Goal: Transaction & Acquisition: Purchase product/service

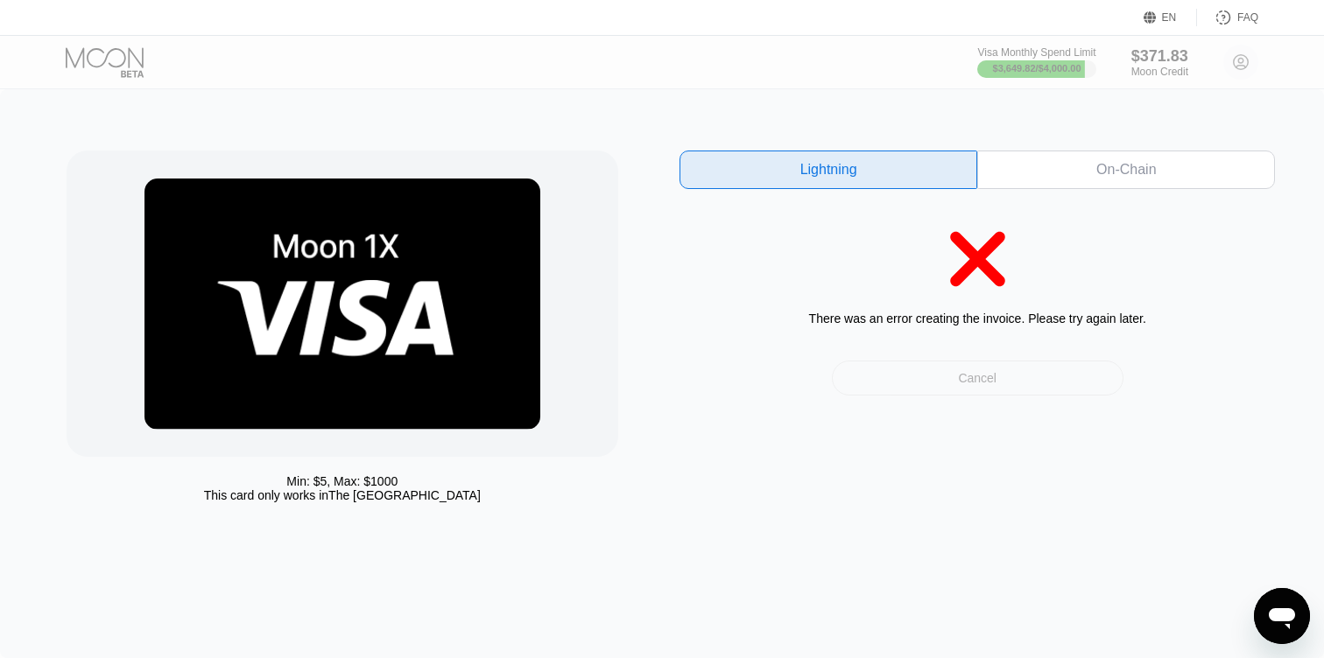
click at [875, 373] on div "Cancel" at bounding box center [978, 378] width 292 height 35
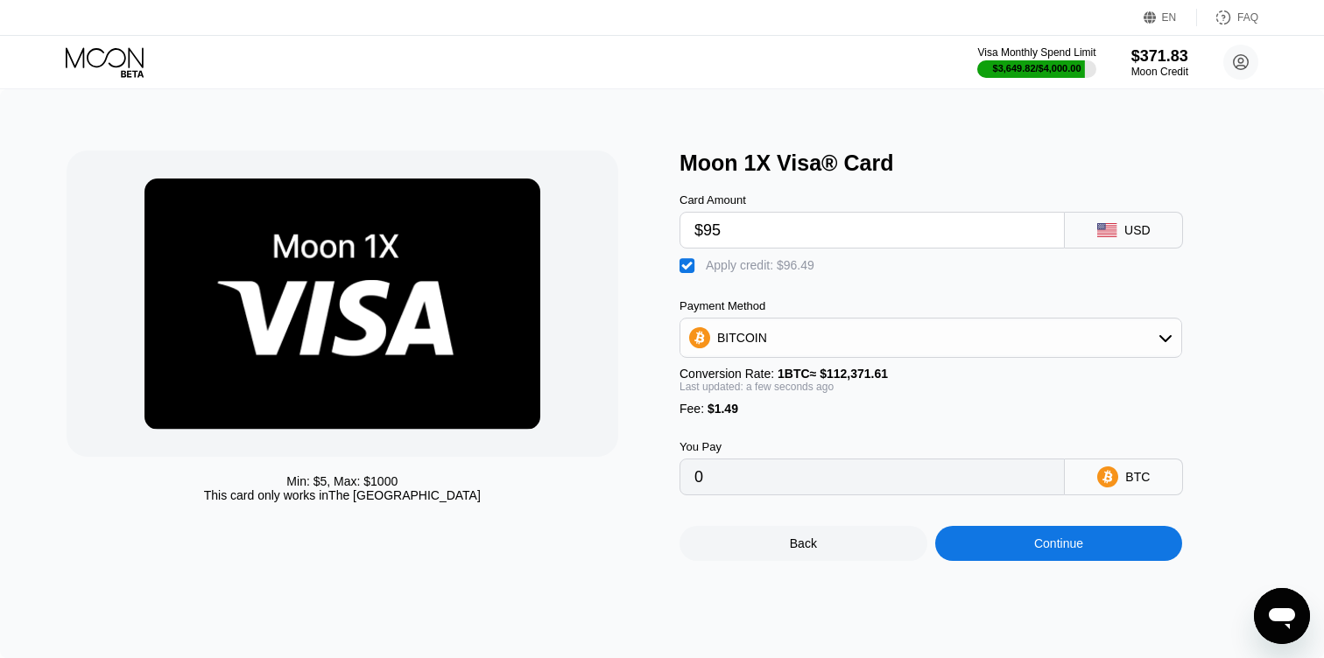
click at [978, 544] on div "Continue" at bounding box center [1059, 543] width 248 height 35
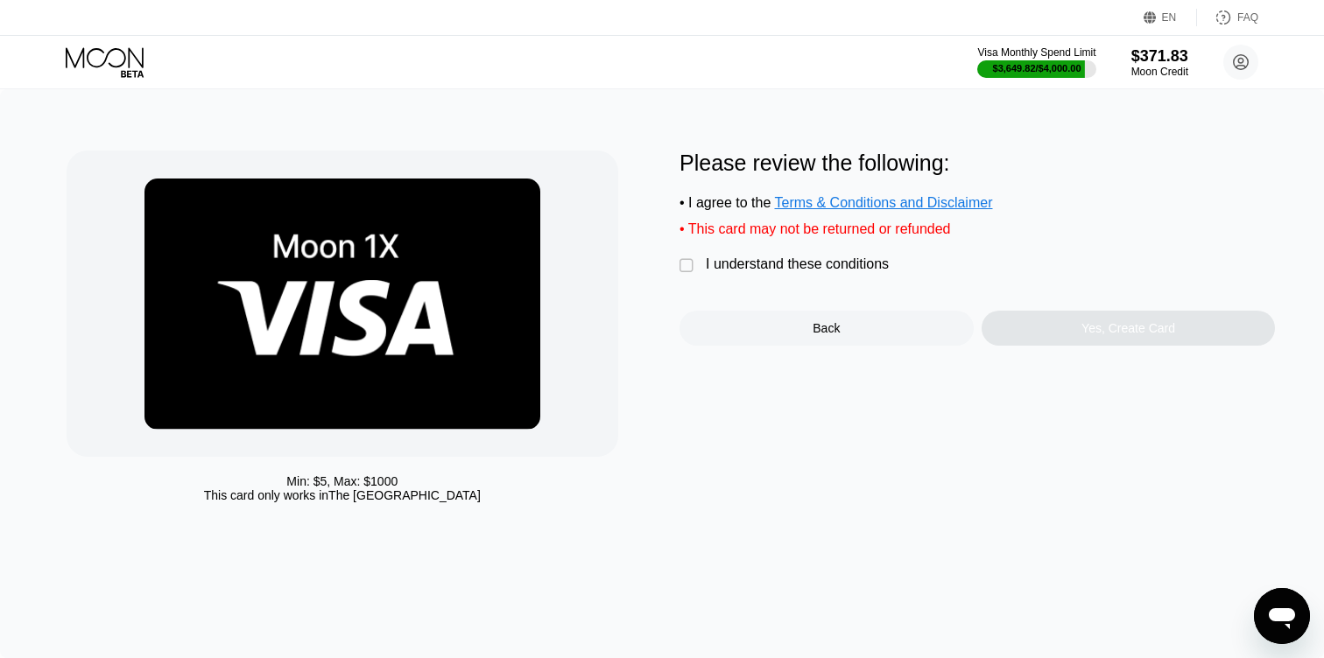
click at [741, 272] on div "I understand these conditions" at bounding box center [797, 265] width 183 height 16
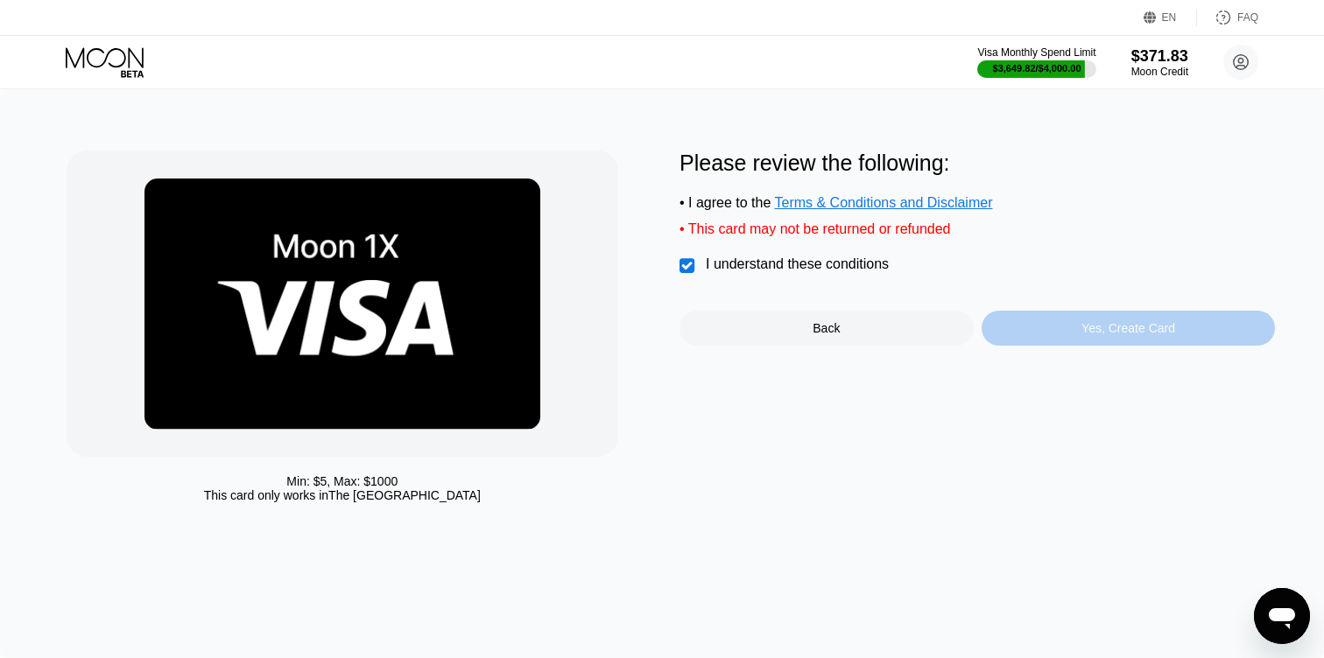
click at [1018, 319] on div "Yes, Create Card" at bounding box center [1128, 328] width 294 height 35
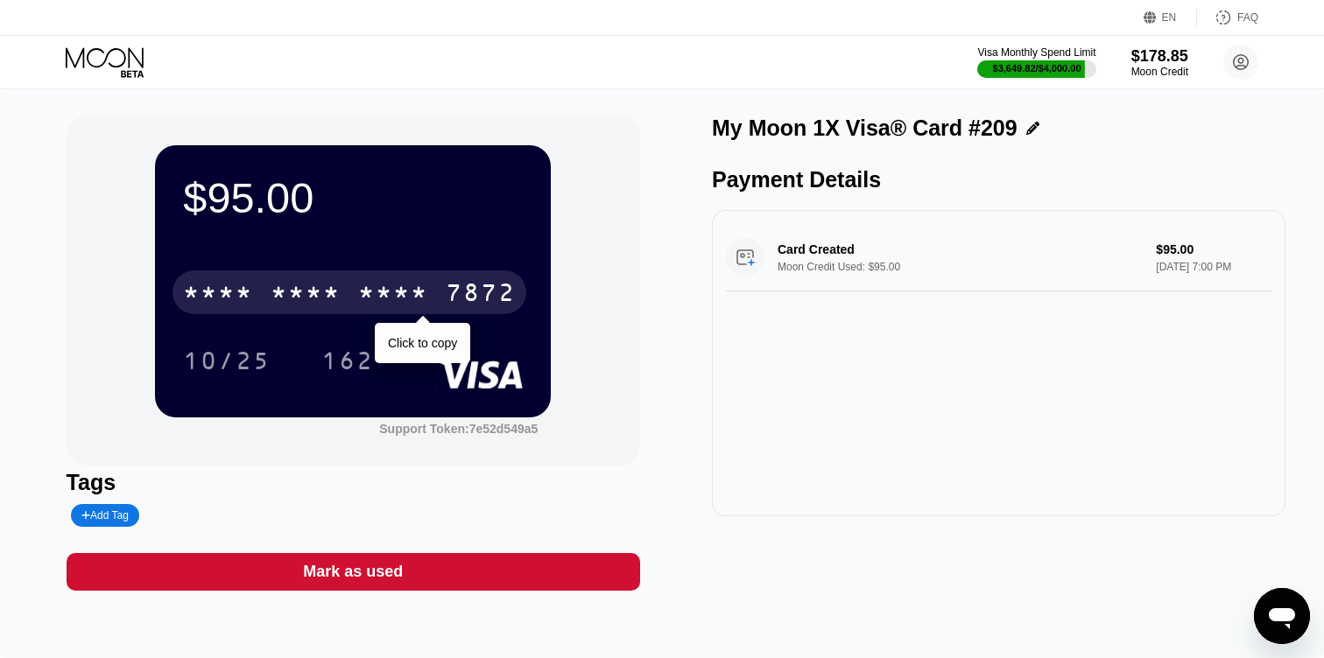
click at [473, 293] on div "7872" at bounding box center [481, 295] width 70 height 28
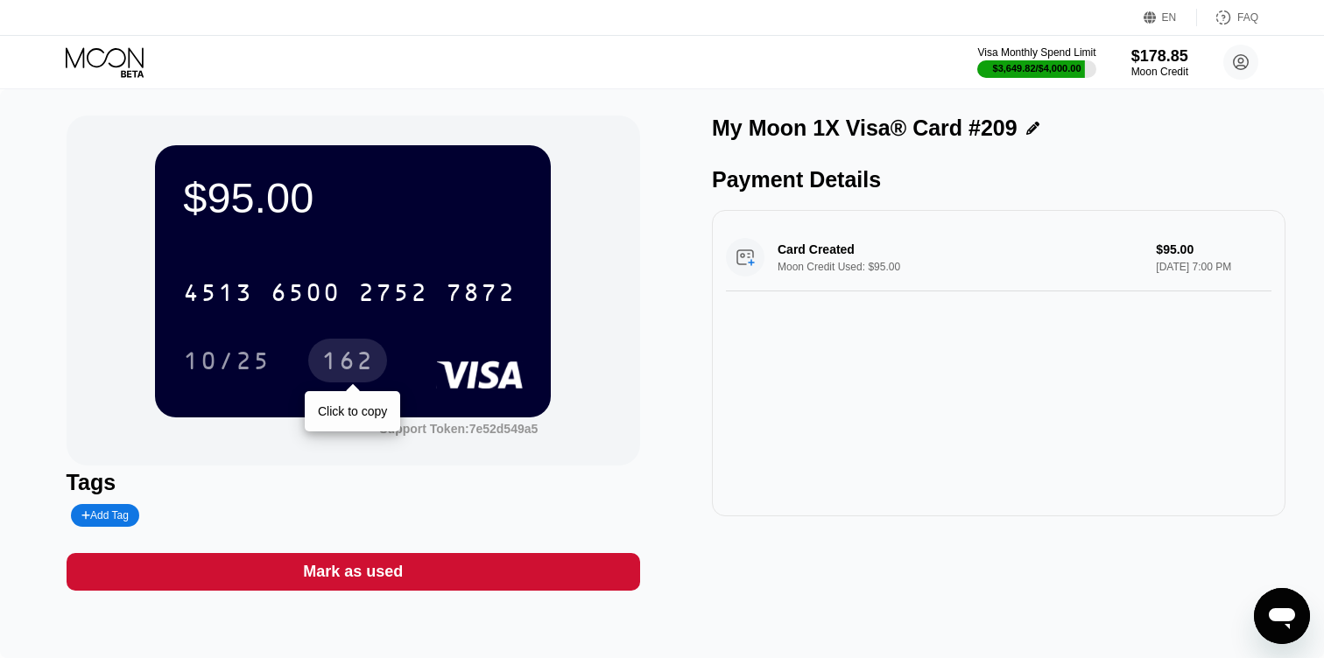
click at [346, 363] on div "162" at bounding box center [347, 363] width 53 height 28
